Goal: Task Accomplishment & Management: Manage account settings

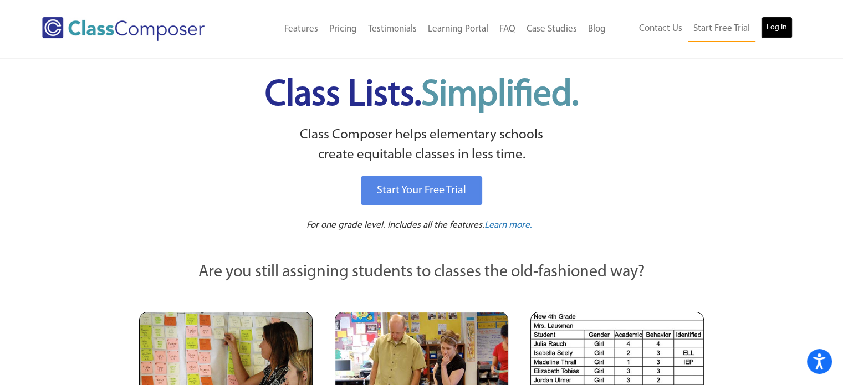
click at [784, 28] on link "Log In" at bounding box center [777, 28] width 32 height 22
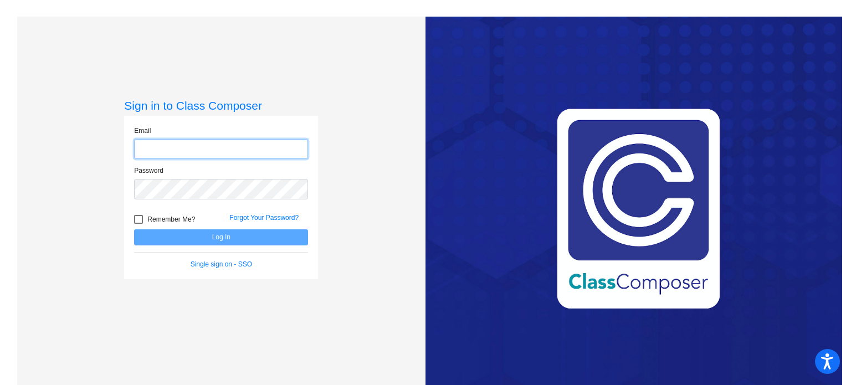
type input "[EMAIL_ADDRESS][DOMAIN_NAME]"
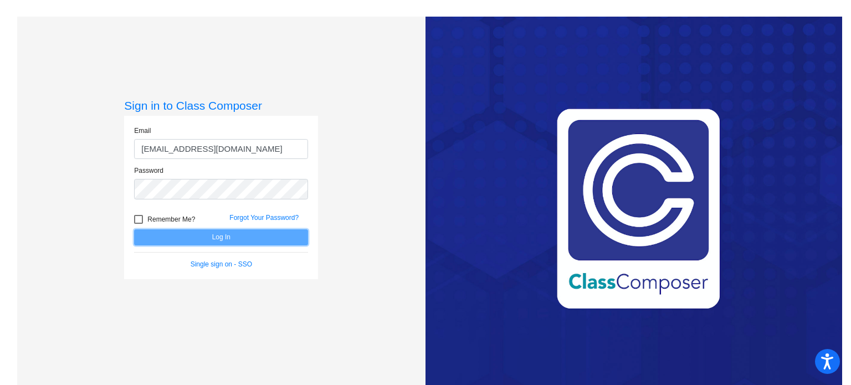
click at [222, 234] on button "Log In" at bounding box center [221, 237] width 174 height 16
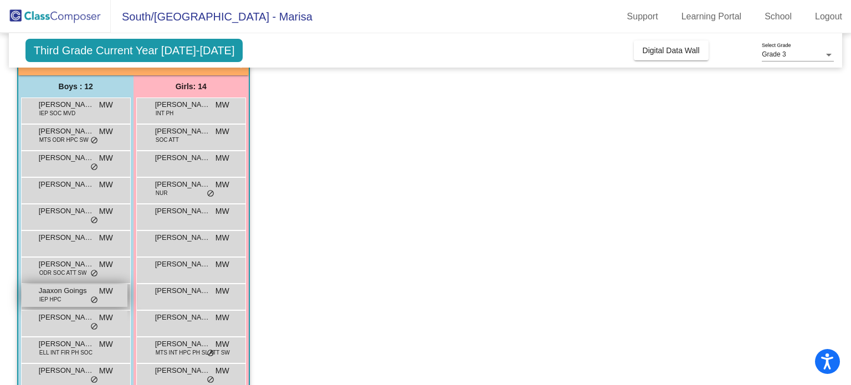
scroll to position [81, 0]
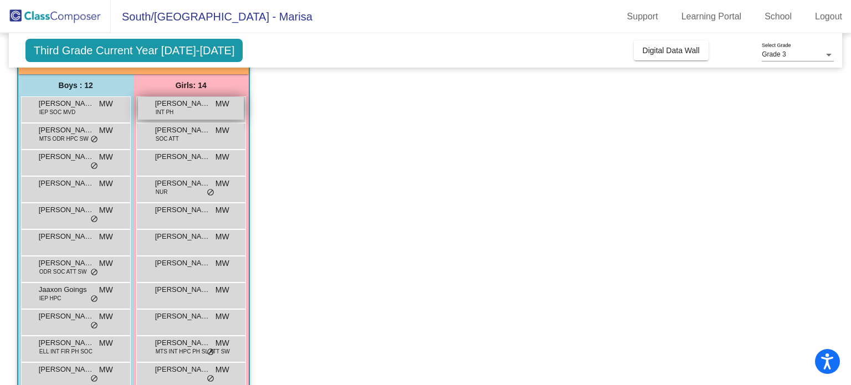
click at [162, 110] on span "INT PH" at bounding box center [165, 112] width 18 height 8
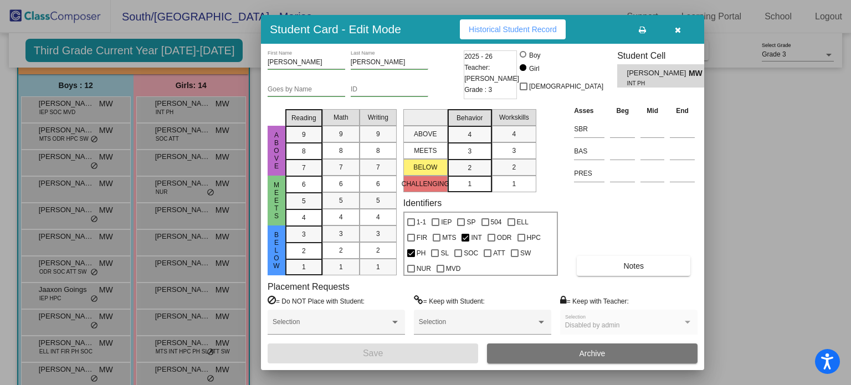
click at [675, 26] on icon "button" at bounding box center [678, 30] width 6 height 8
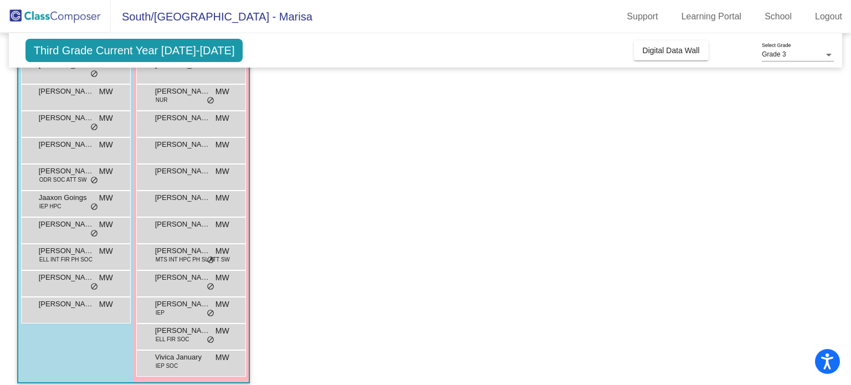
scroll to position [171, 0]
